Goal: Complete application form

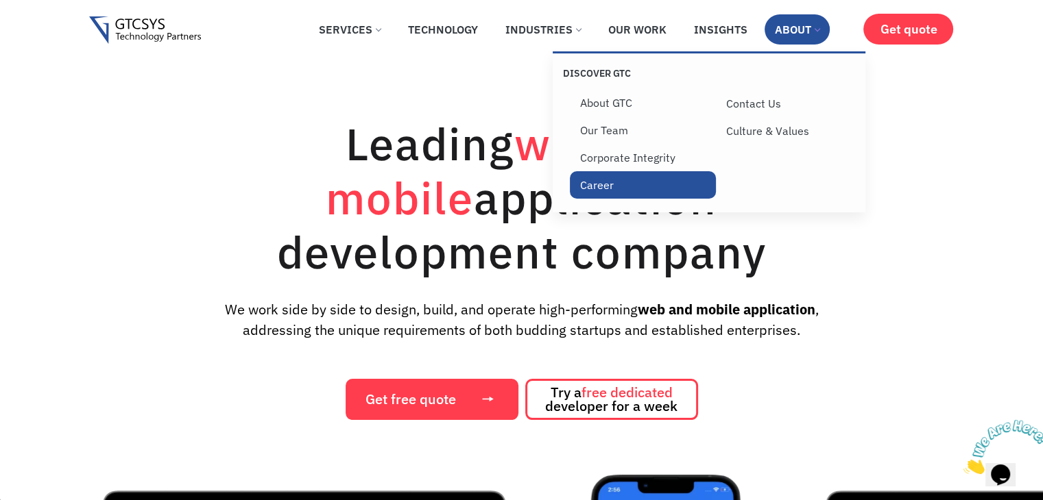
click at [599, 188] on link "Career" at bounding box center [643, 184] width 146 height 27
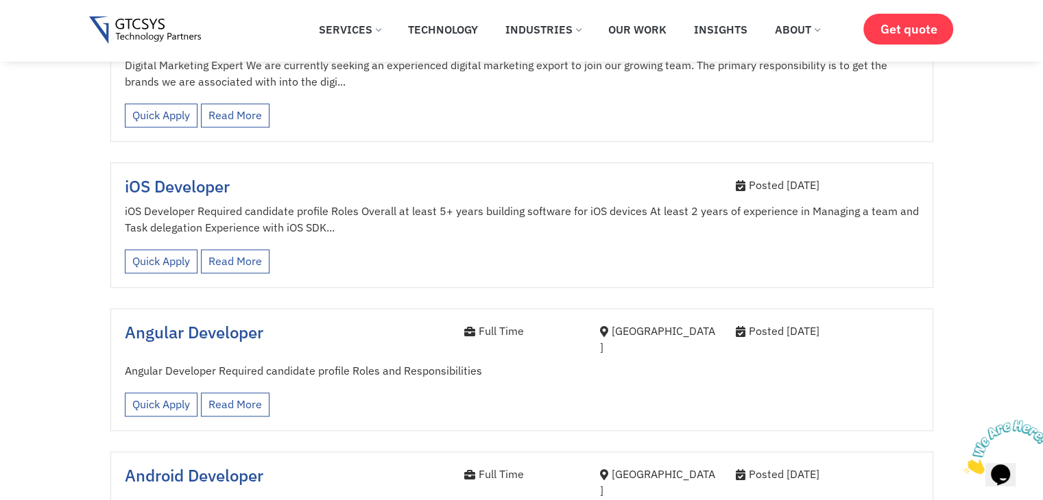
scroll to position [1485, 0]
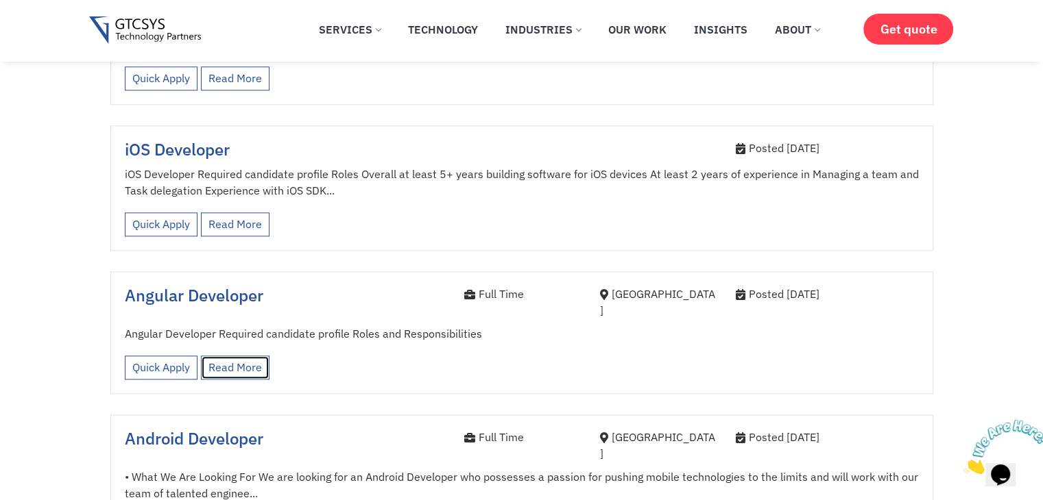
click at [239, 356] on link "Read More" at bounding box center [235, 368] width 69 height 24
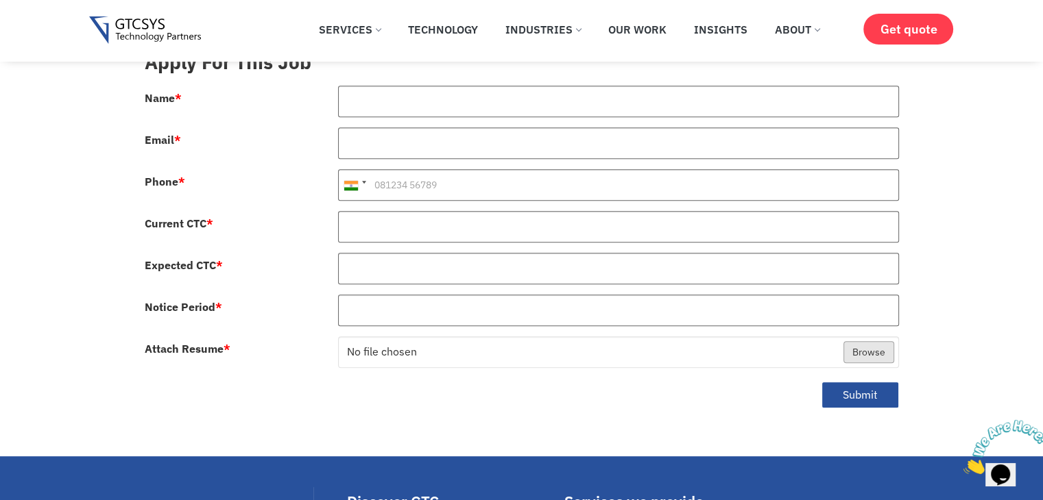
scroll to position [686, 0]
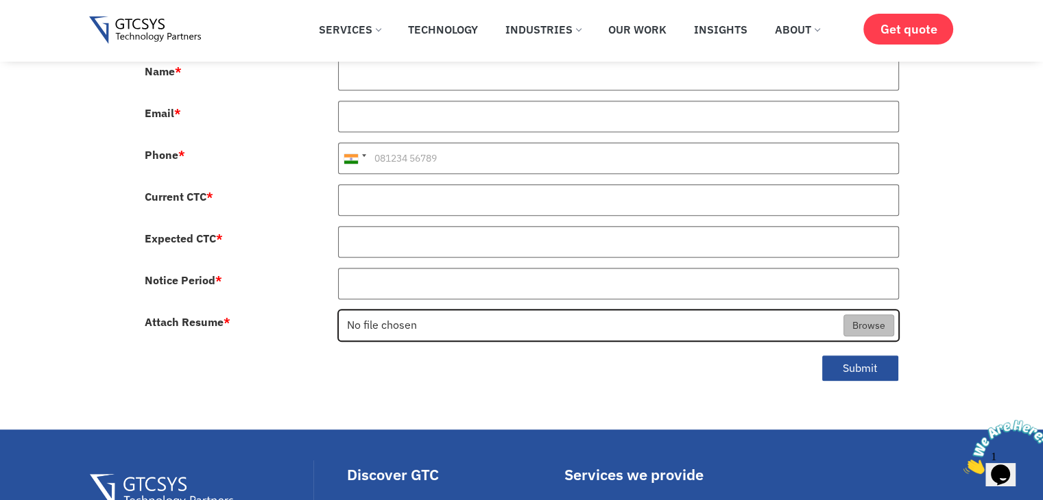
click at [357, 313] on input "Attach Resume *" at bounding box center [618, 327] width 559 height 32
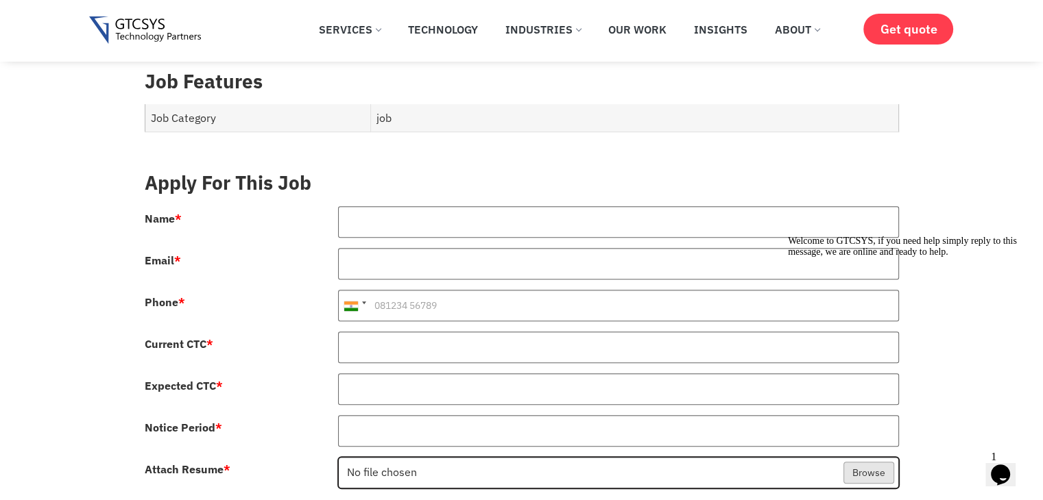
scroll to position [457, 0]
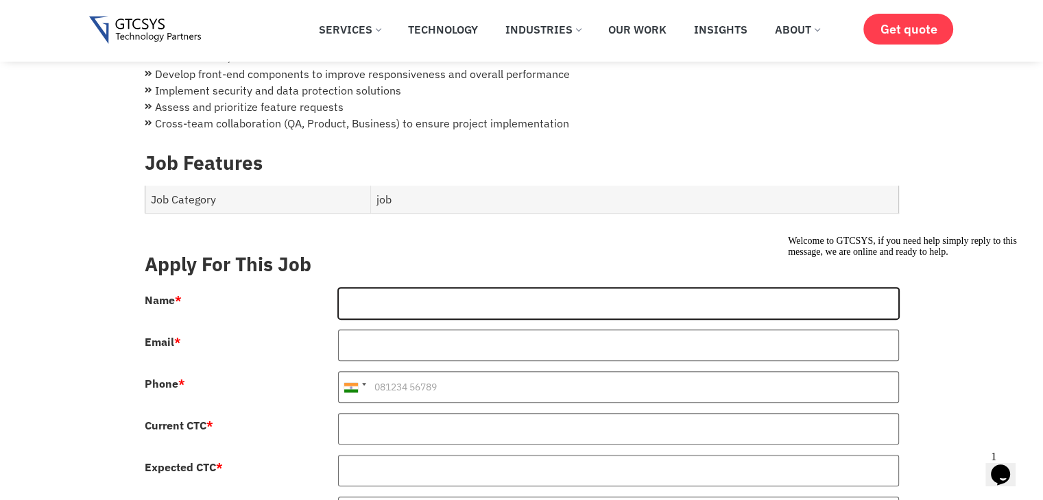
click at [391, 292] on input "Name *" at bounding box center [618, 304] width 561 height 32
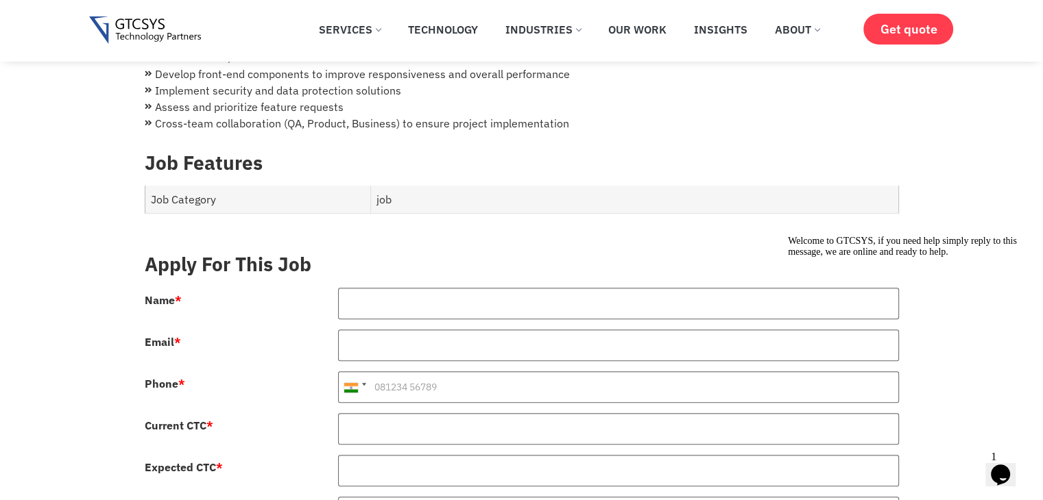
click at [352, 241] on form "Apply For This Job Name * Email * Phone * [GEOGRAPHIC_DATA] +1 [GEOGRAPHIC_DATA…" at bounding box center [522, 432] width 754 height 383
